Goal: Task Accomplishment & Management: Use online tool/utility

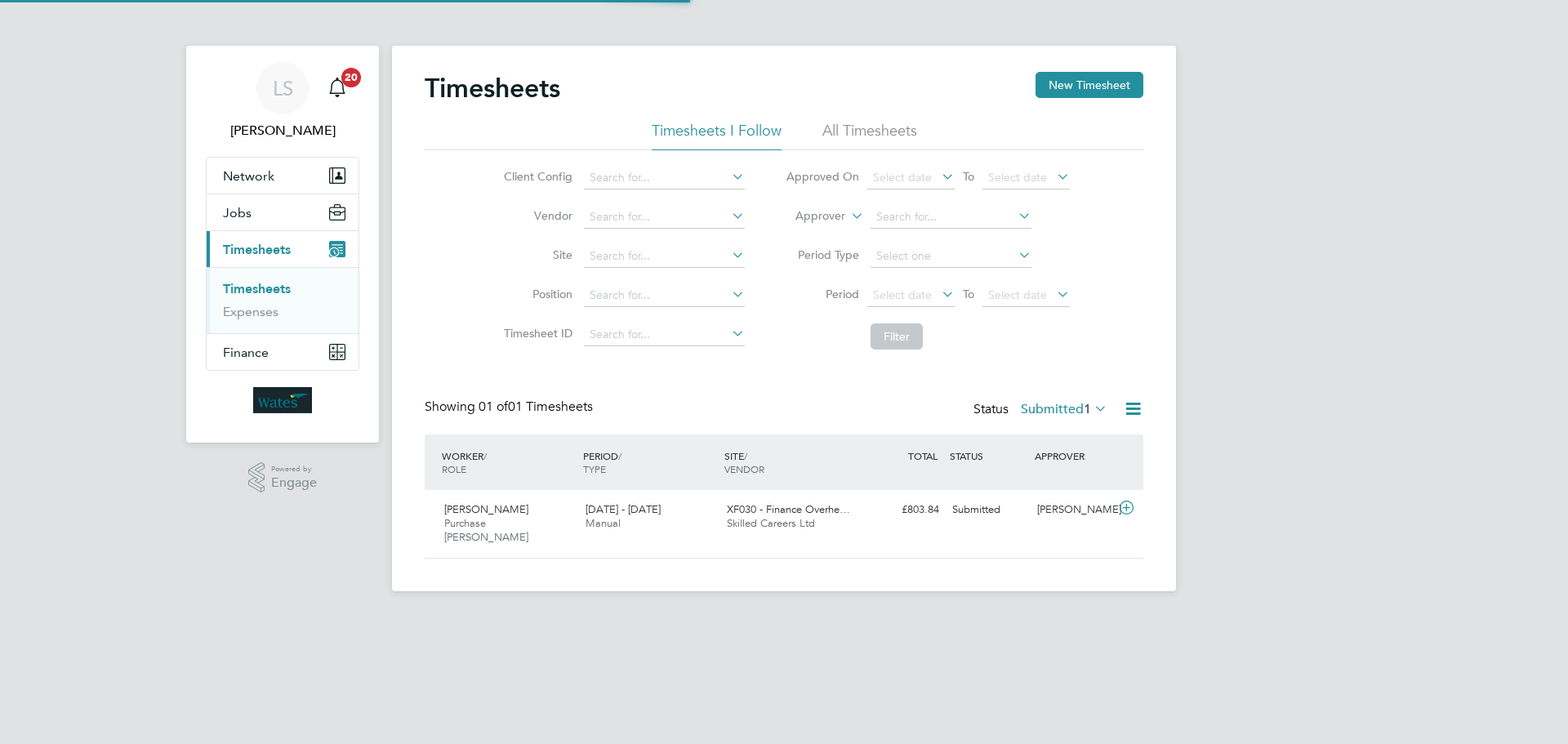
scroll to position [41, 142]
click at [1124, 512] on icon at bounding box center [1126, 509] width 20 height 14
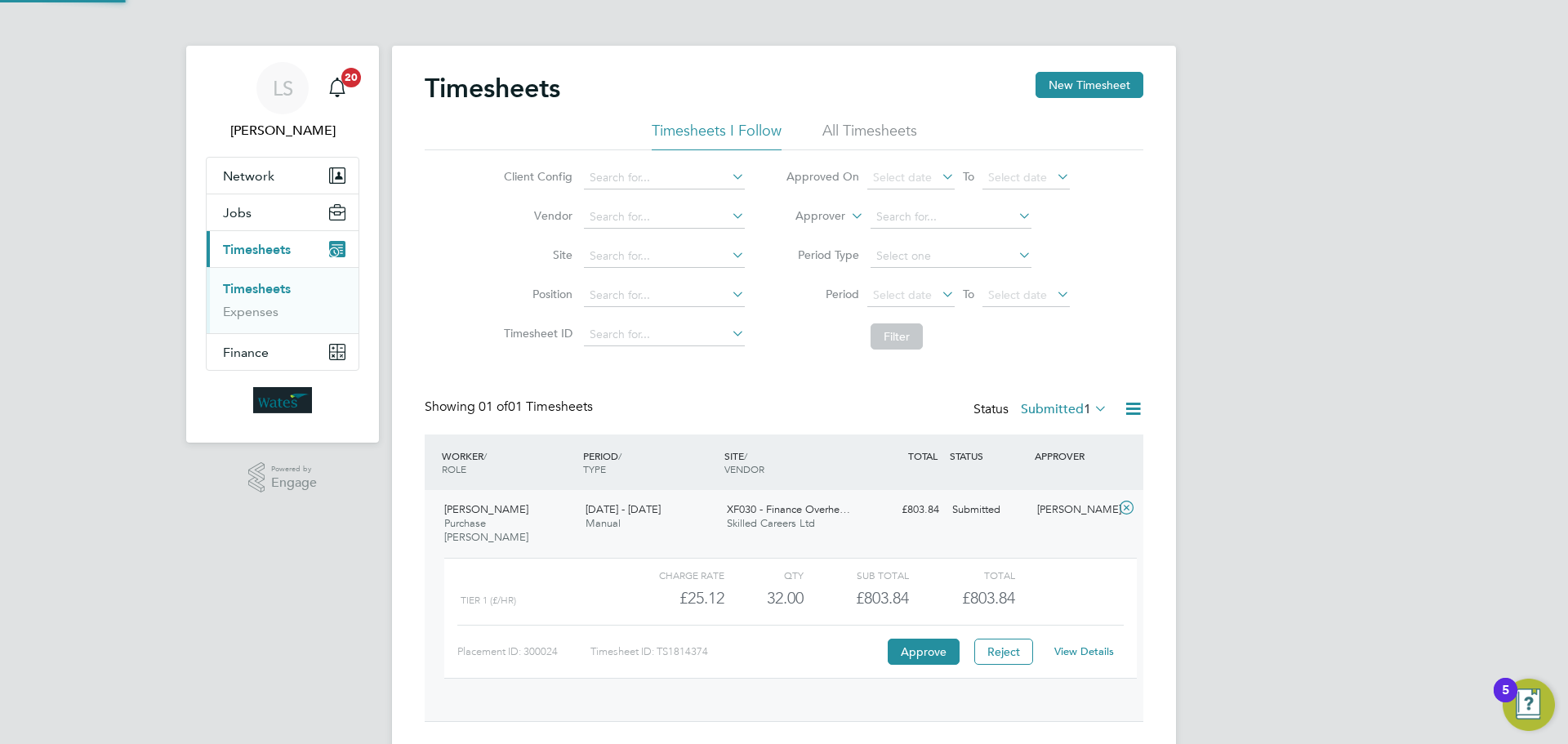
scroll to position [28, 159]
click at [1079, 645] on link "View Details" at bounding box center [1085, 651] width 60 height 14
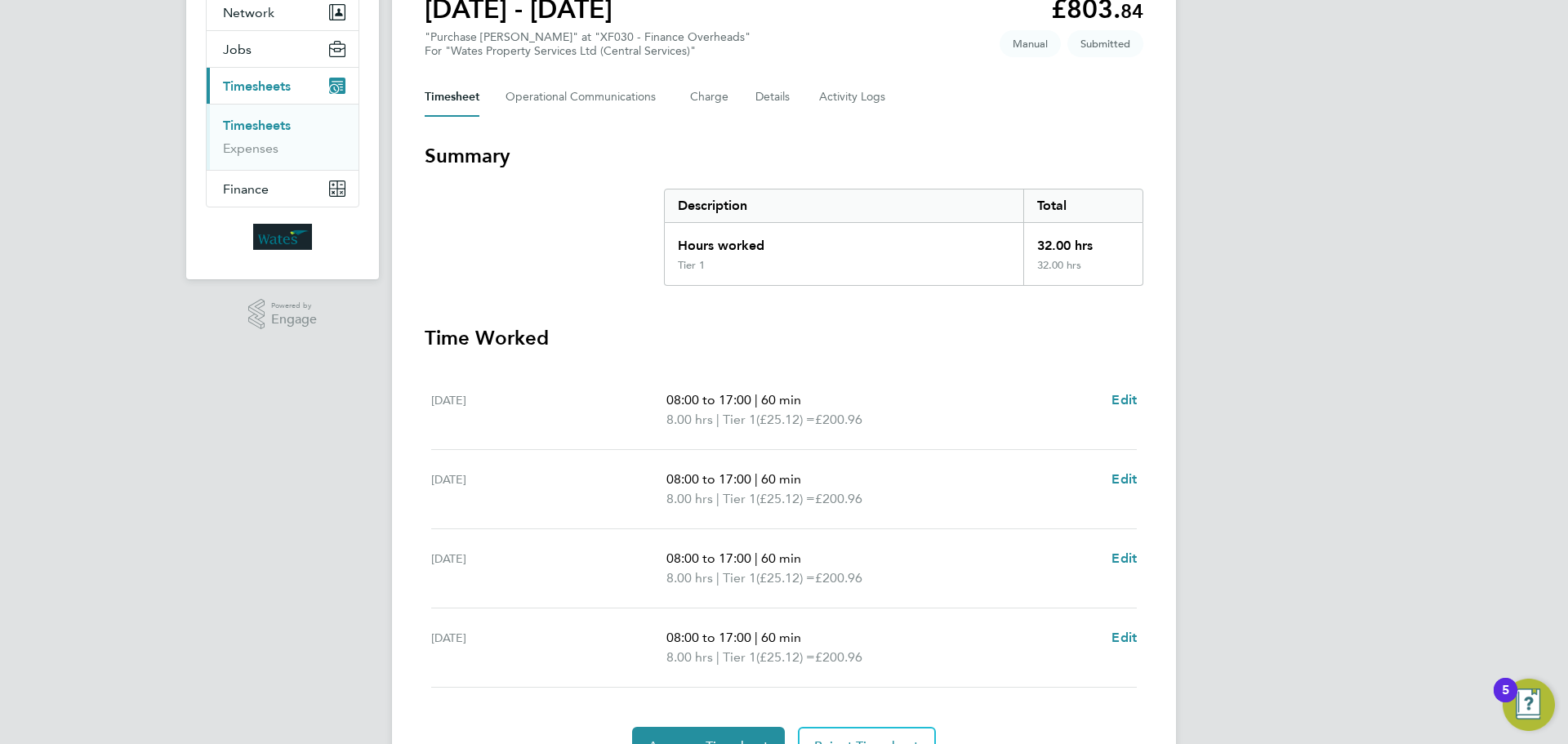
scroll to position [251, 0]
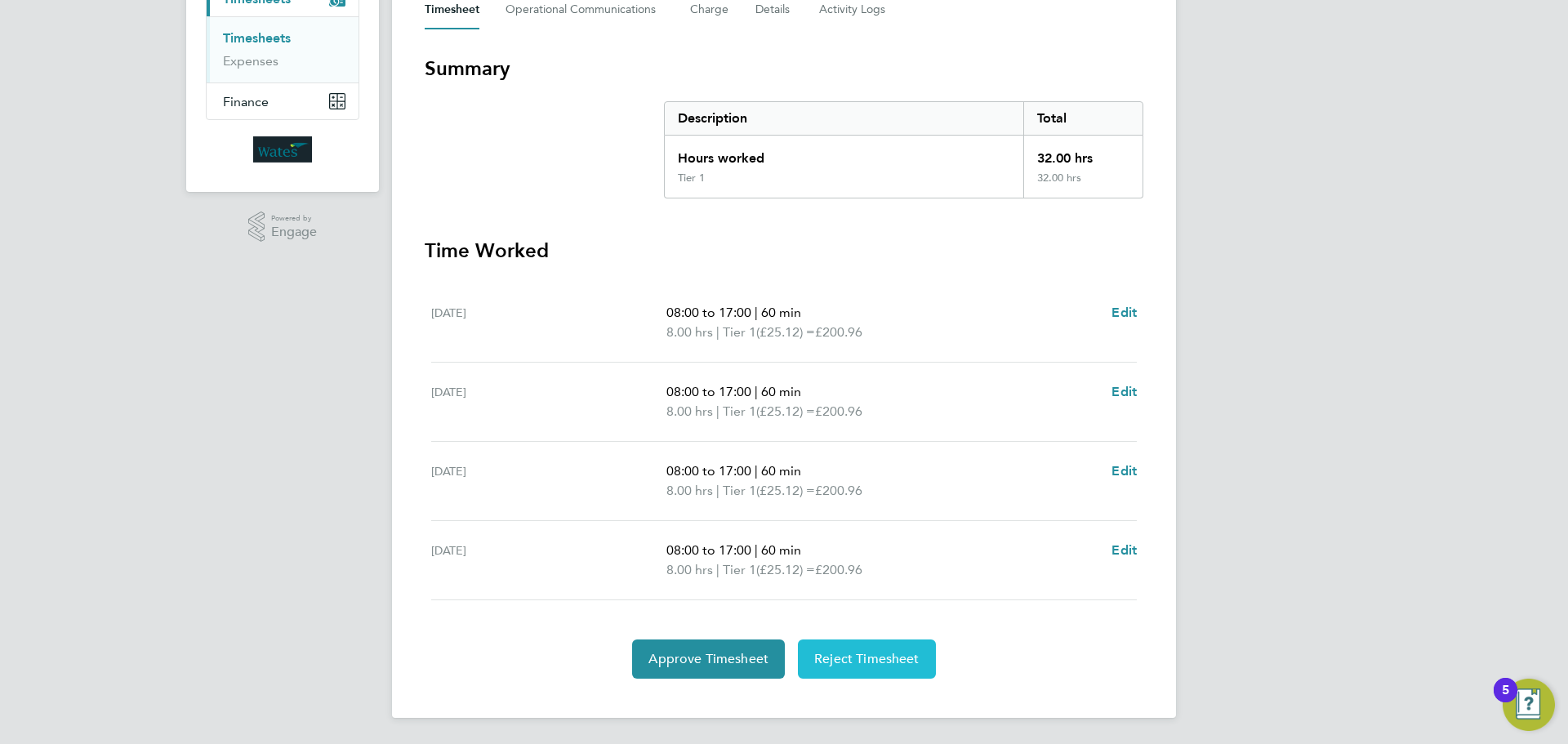
click at [839, 656] on span "Reject Timesheet" at bounding box center [867, 659] width 105 height 16
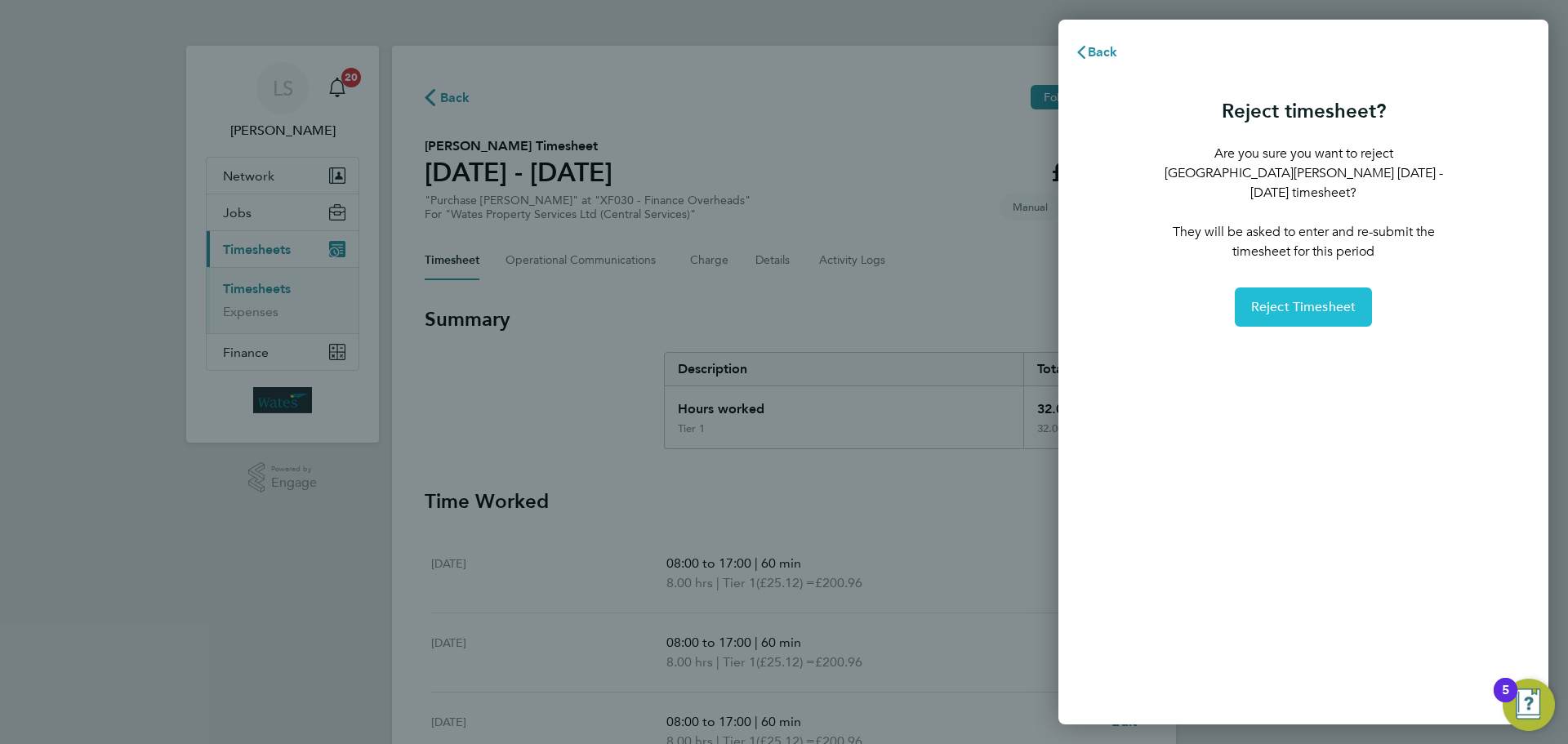
click at [1305, 302] on button "Reject Timesheet" at bounding box center [1304, 307] width 138 height 40
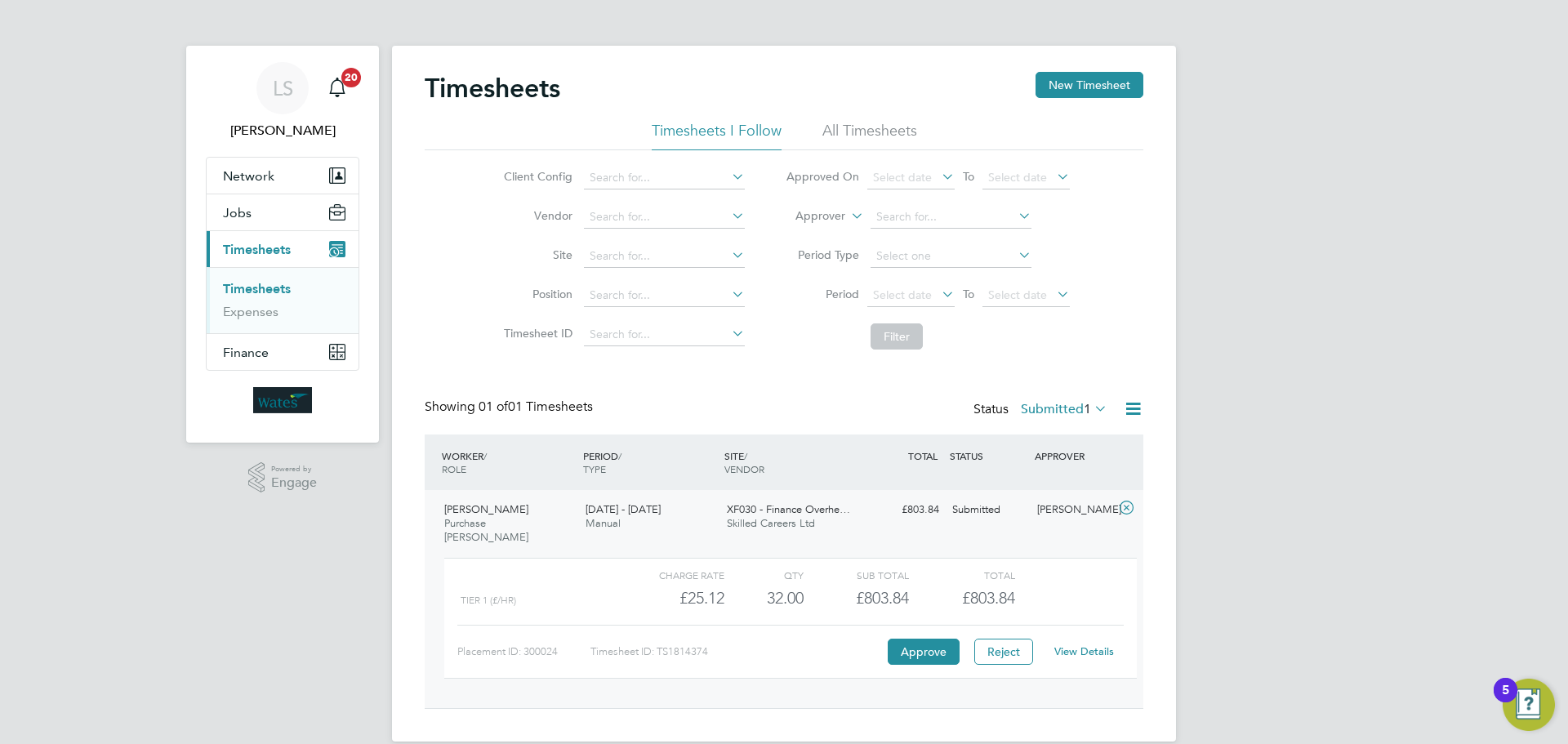
scroll to position [28, 159]
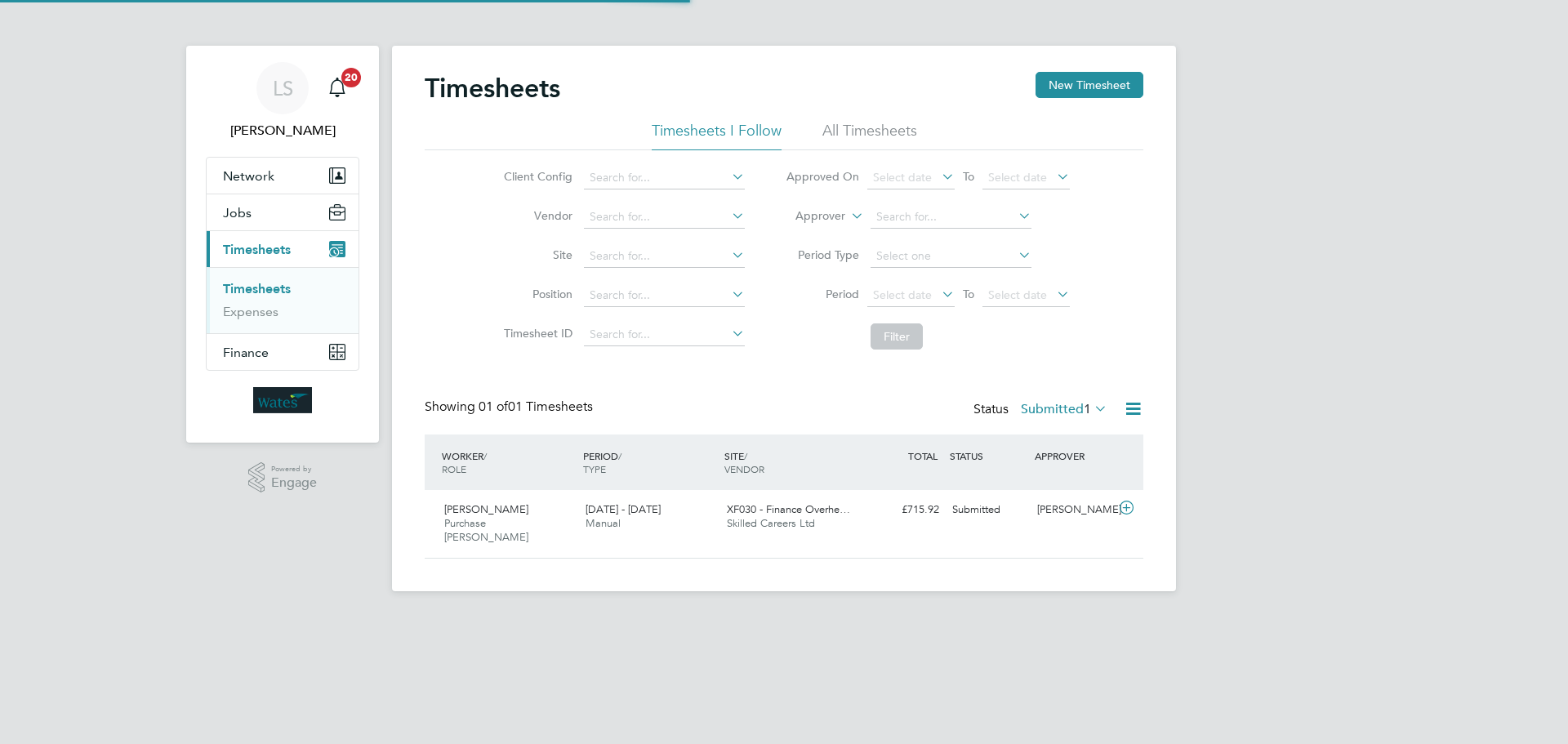
scroll to position [41, 142]
click at [1106, 515] on div "[PERSON_NAME]" at bounding box center [1073, 510] width 85 height 27
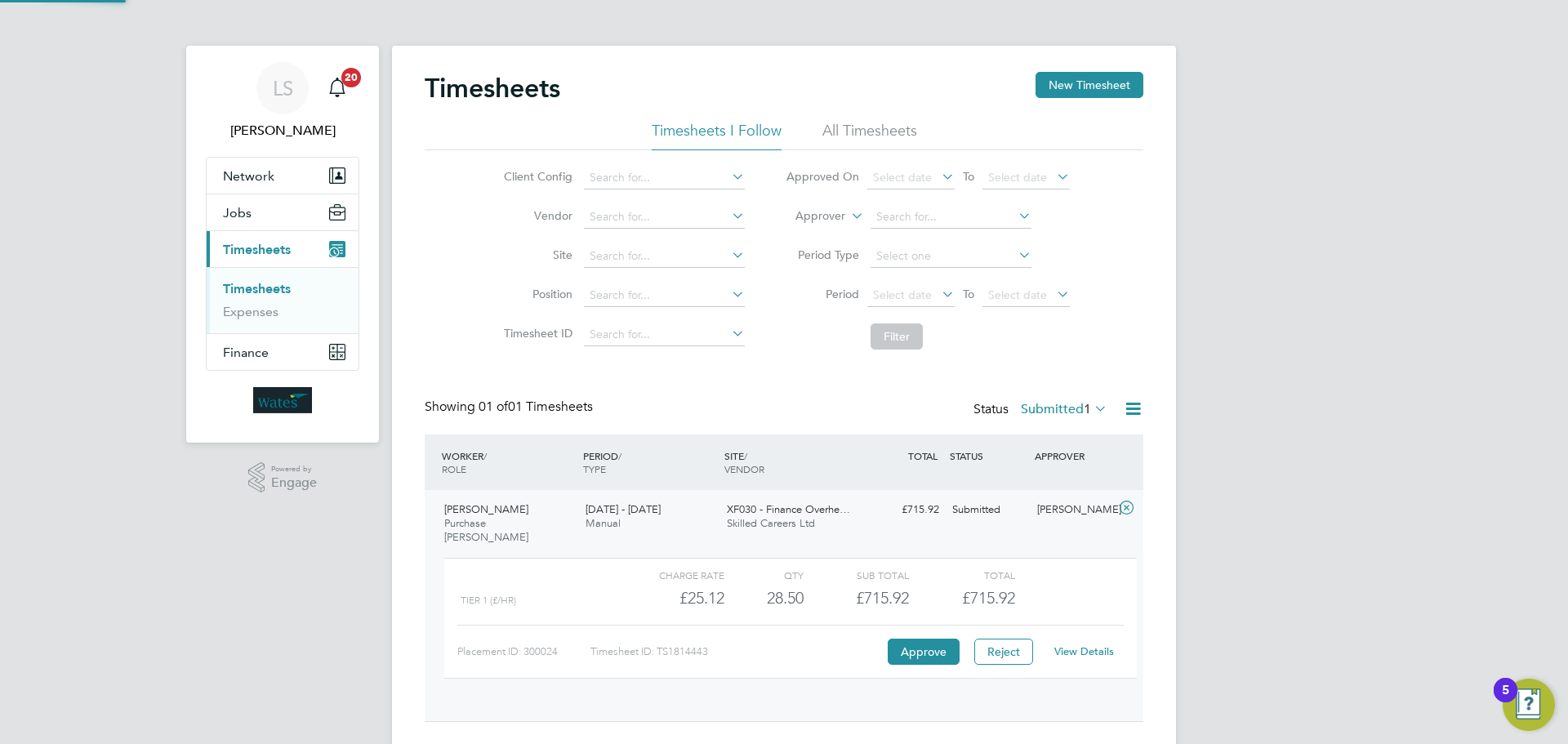
scroll to position [28, 159]
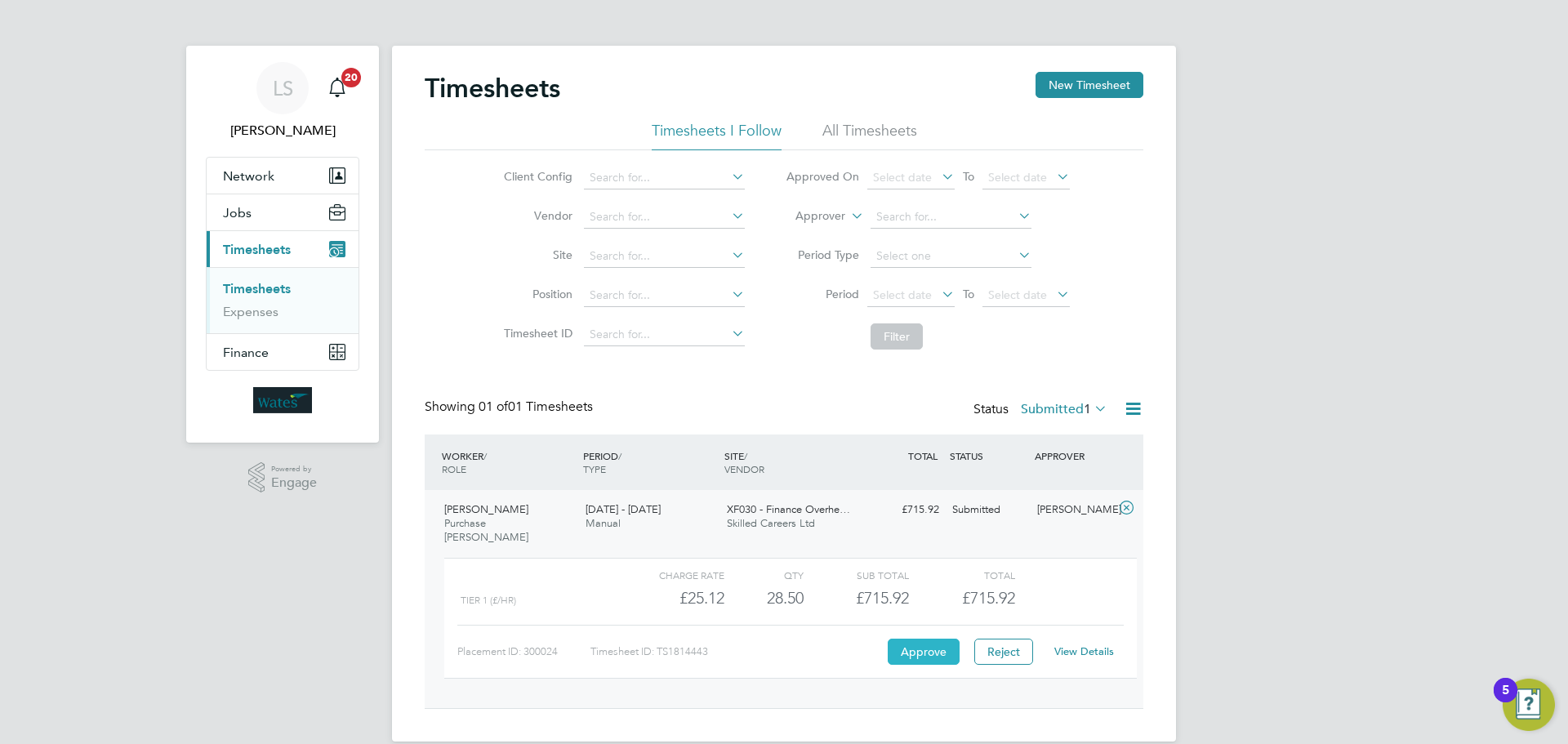
click at [940, 640] on button "Approve" at bounding box center [923, 651] width 71 height 26
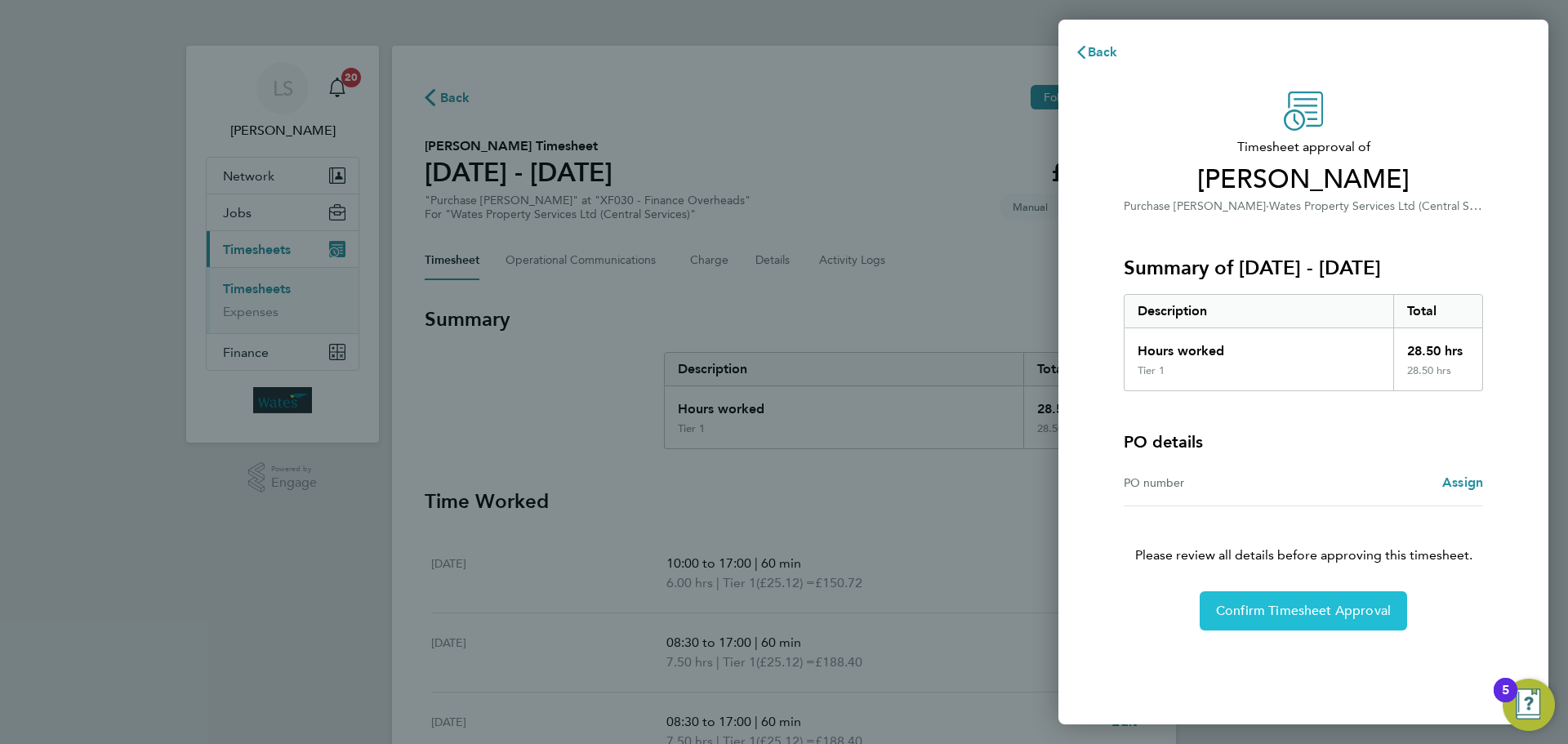
click at [1273, 612] on span "Confirm Timesheet Approval" at bounding box center [1303, 611] width 175 height 16
